Goal: Task Accomplishment & Management: Manage account settings

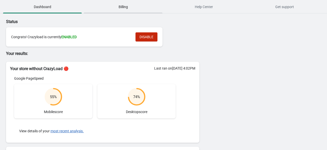
click at [123, 6] on span "Billing" at bounding box center [123, 6] width 79 height 9
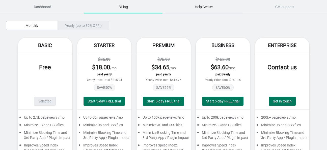
click at [203, 6] on span "Help Center" at bounding box center [203, 6] width 79 height 9
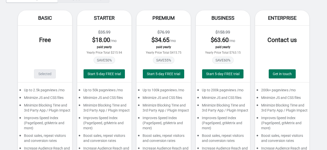
scroll to position [53, 0]
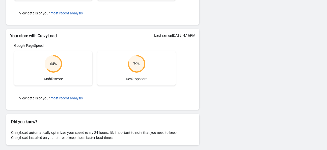
scroll to position [119, 0]
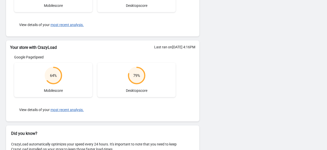
scroll to position [106, 0]
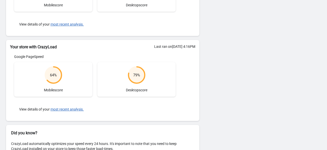
click at [286, 86] on div "Status Congrats! Crazyload is currently ENABLED DISABLE Your results: Your stor…" at bounding box center [163, 35] width 327 height 256
